Goal: Task Accomplishment & Management: Complete application form

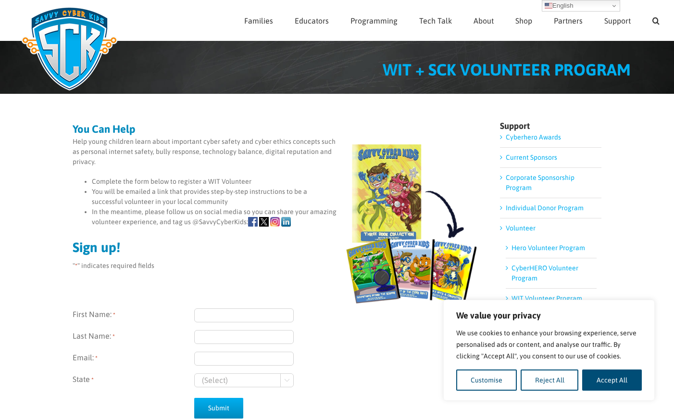
scroll to position [29, 0]
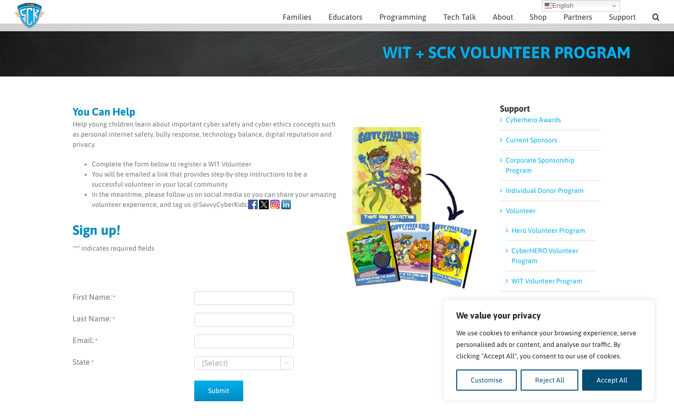
click at [242, 300] on input "First Name: *" at bounding box center [244, 298] width 100 height 14
type input "Jeron"
type input "Clarke"
type input "jclarke16@ggc.edu"
select select "Georgia"
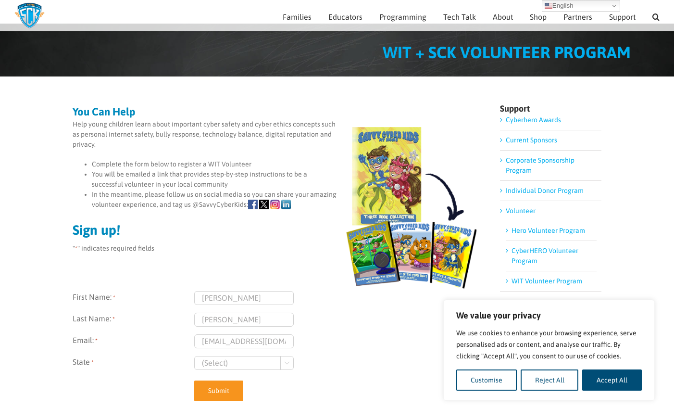
click at [227, 396] on input "Submit" at bounding box center [218, 390] width 49 height 21
